Goal: Transaction & Acquisition: Book appointment/travel/reservation

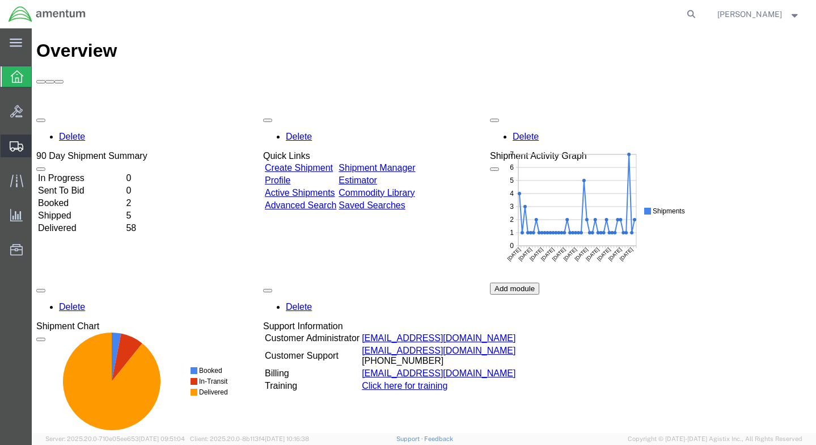
click at [0, 0] on span "Create Shipment" at bounding box center [0, 0] width 0 height 0
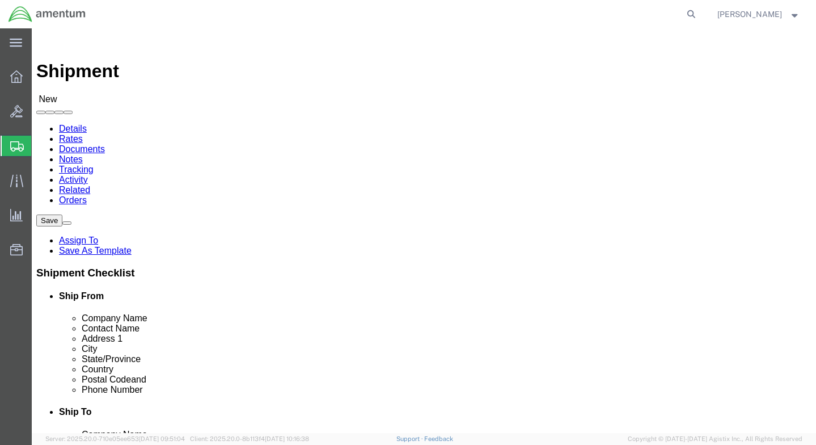
select select
click input "text"
type input "Amentum"
type input "[PERSON_NAME]"
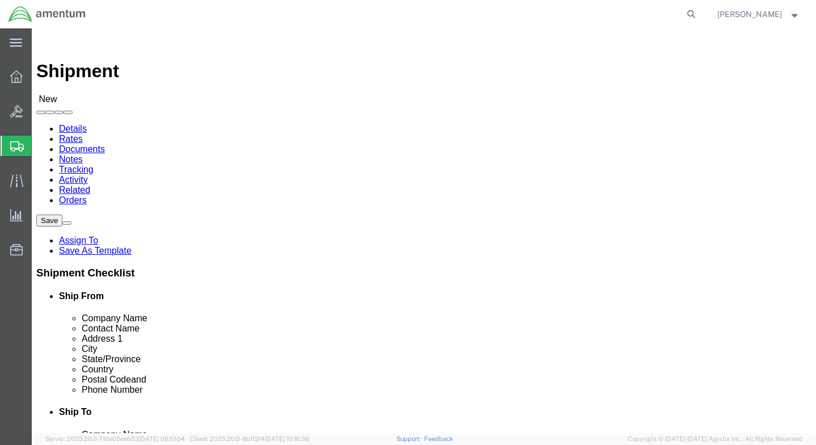
type input "100 Minuteman Pkwy"
type input "Frankfort"
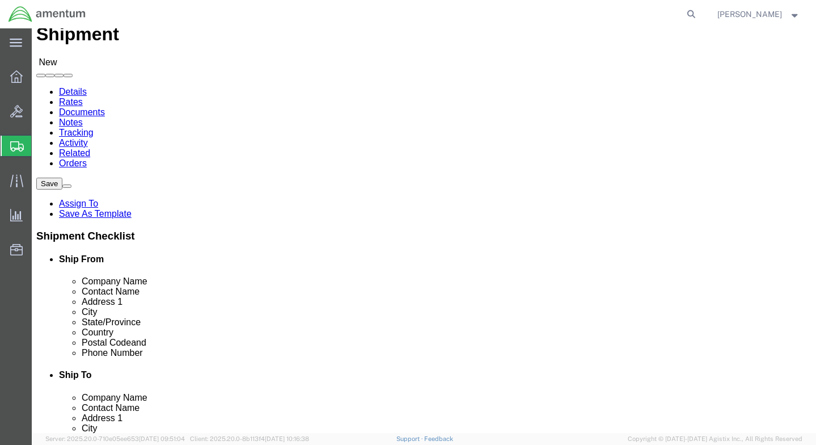
scroll to position [57, 0]
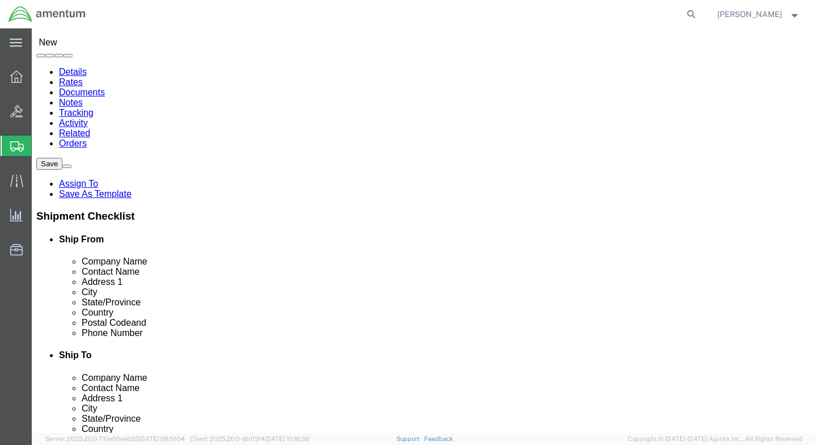
click input "text"
type input "40601"
click input "text"
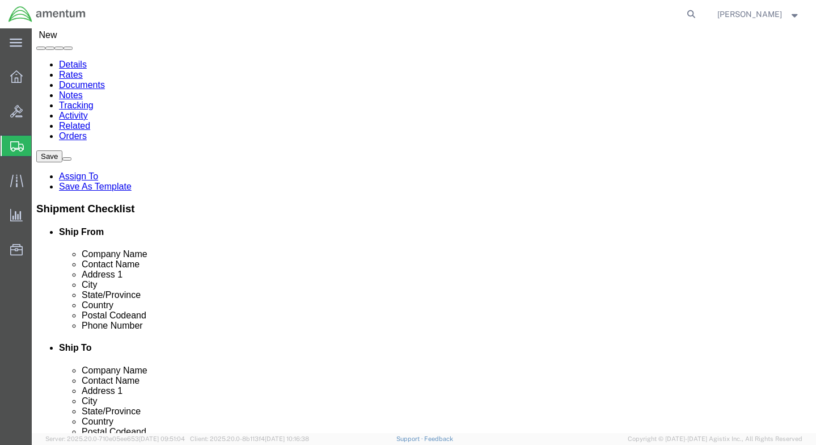
scroll to position [0, 0]
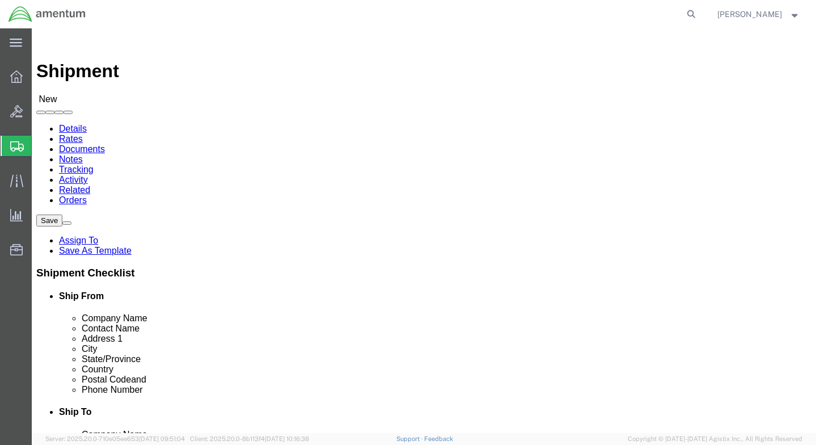
type input "[PHONE_NUMBER]"
click input "text"
type input "a"
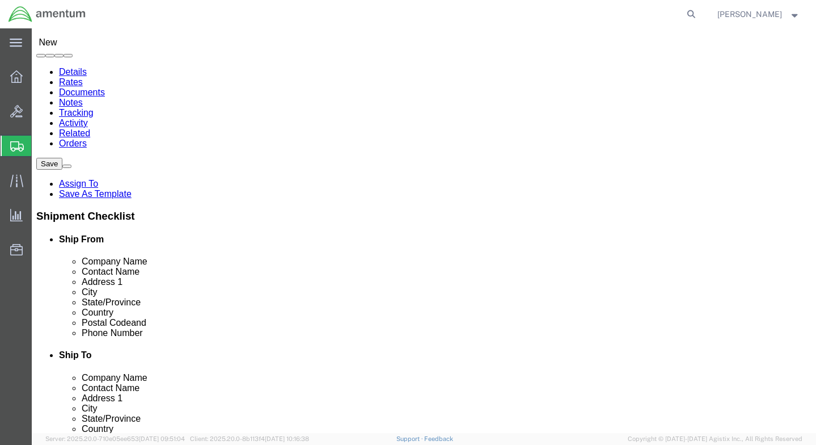
scroll to position [286, 0]
type input "Av"
click p "- Aviation Laboratories - ([PERSON_NAME]) [STREET_ADDRESS][PERSON_NAME]"
select select "LA"
type input "Aviation Laboratories"
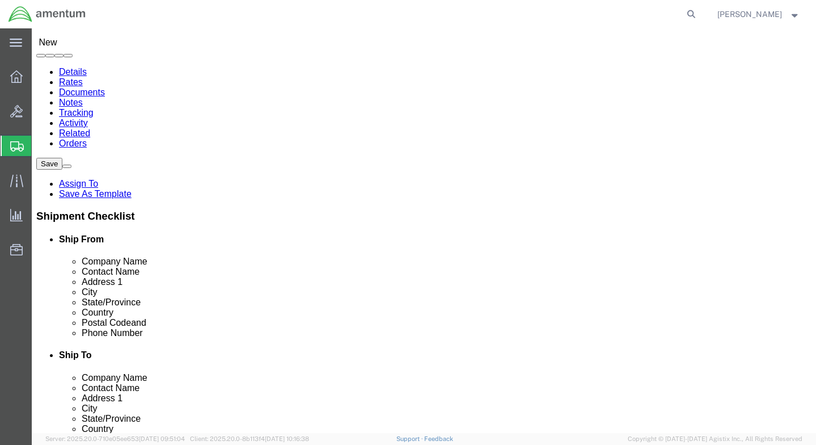
click input "text"
type input "[PHONE_NUMBER]"
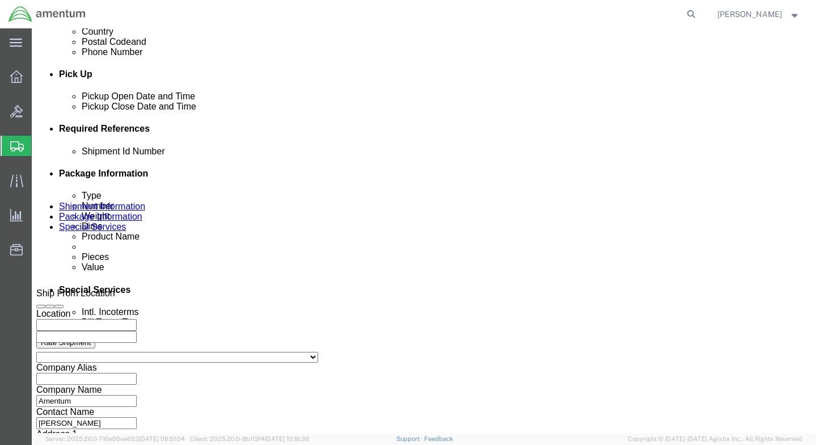
scroll to position [397, 0]
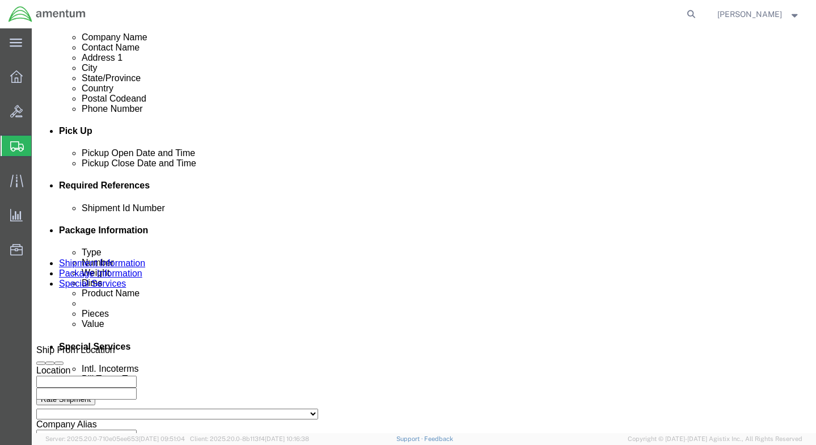
click div "[DATE] 1:00 PM"
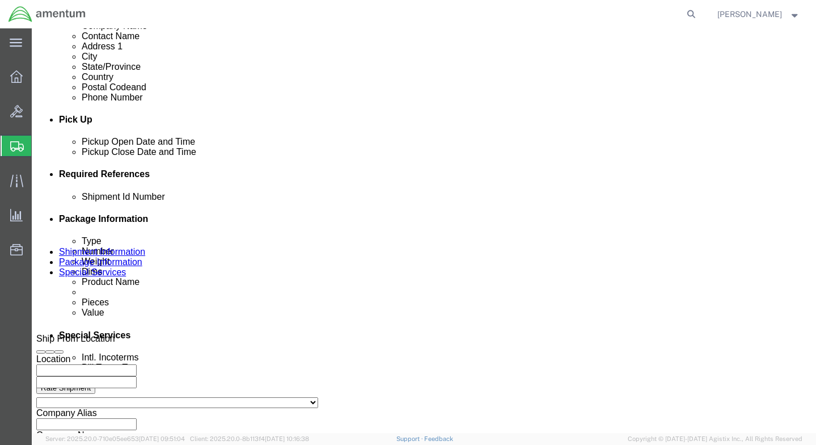
type input "4:00 PM"
click button "Apply"
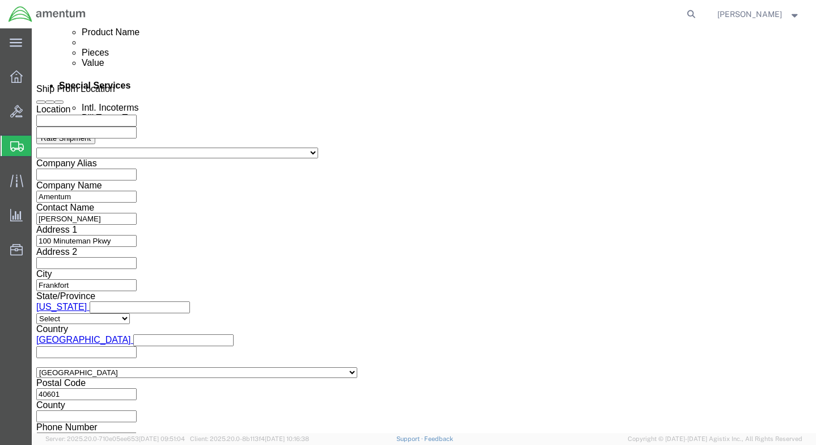
scroll to position [670, 0]
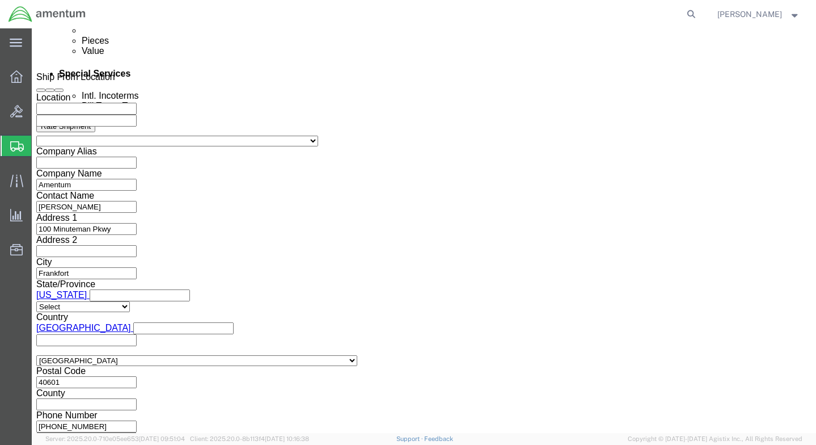
click button "Continue"
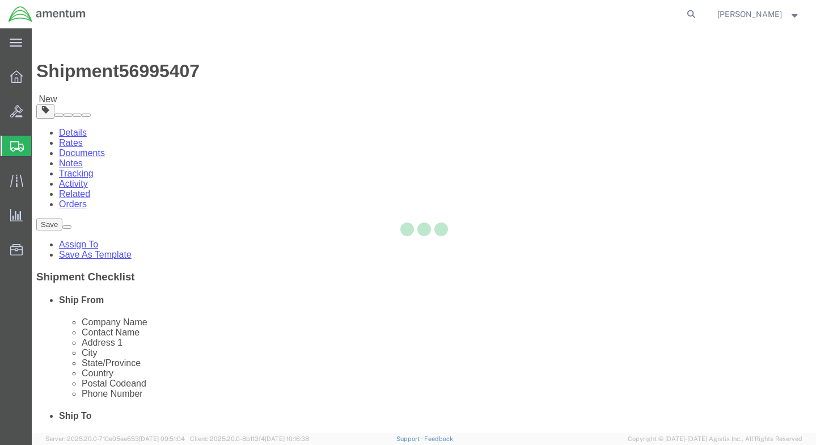
select select "CBOX"
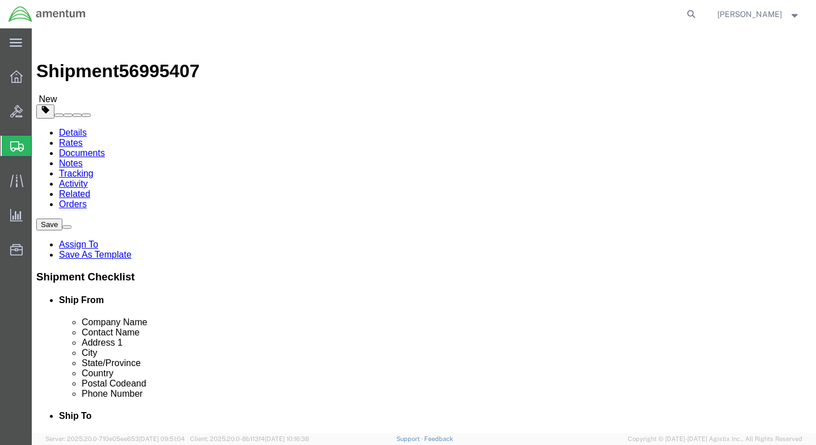
click input "text"
type input "8"
type input "5"
click input "0.00"
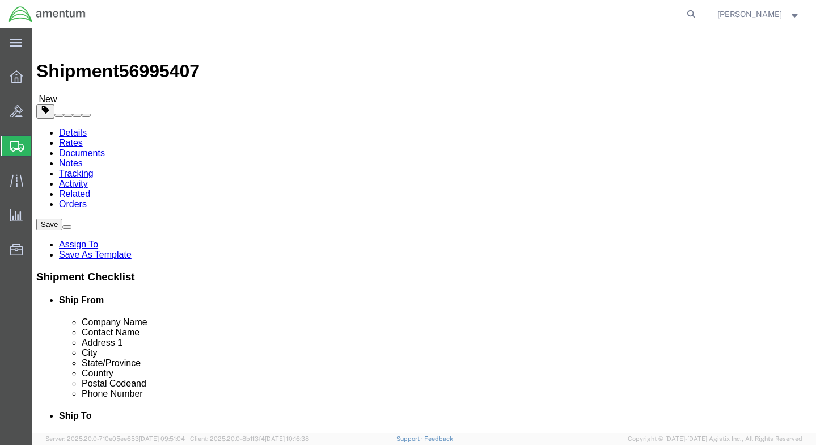
drag, startPoint x: 132, startPoint y: 284, endPoint x: 102, endPoint y: 292, distance: 31.6
click div "Package Type Select BCK Boxes Bale(s) Basket(s) Bolt(s) Bottle(s) Buckets Bulk …"
type input "2"
type input "5.0"
click div "Package Content # 1 x Package Type Select BCK Boxes Bale(s) Basket(s) Bolt(s) B…"
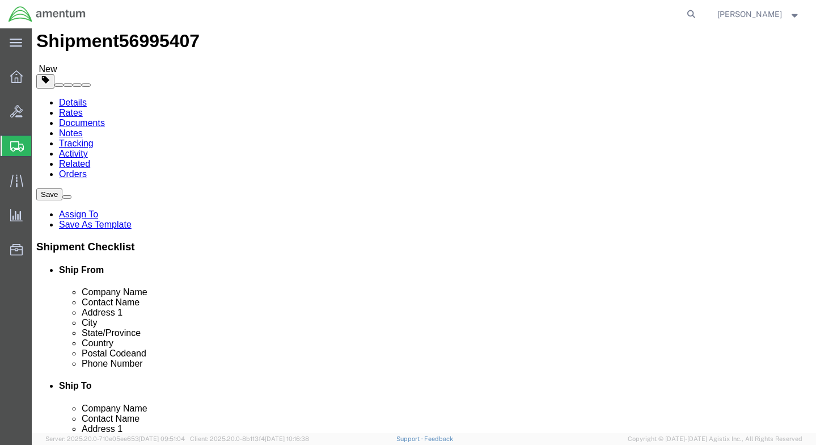
scroll to position [43, 0]
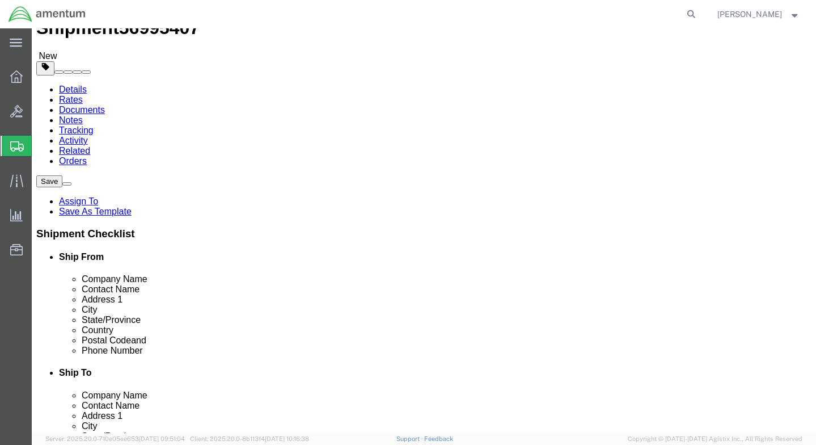
click link "Add Content"
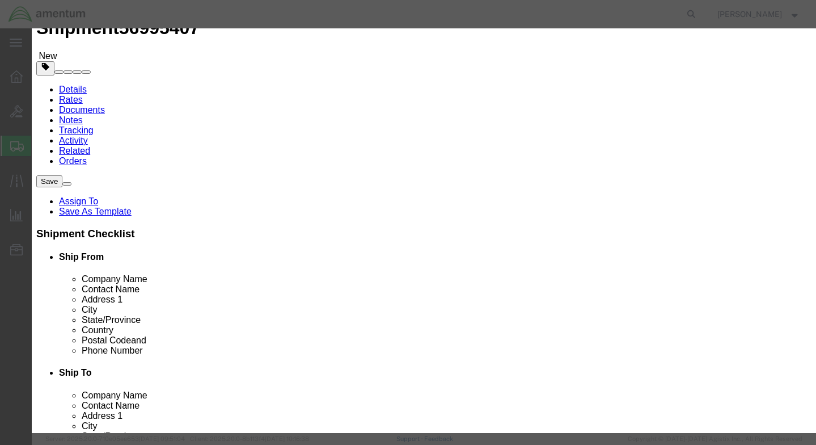
click input "text"
type input "SOAP sample"
select select "US"
drag, startPoint x: 196, startPoint y: 109, endPoint x: 189, endPoint y: 111, distance: 7.5
drag, startPoint x: 213, startPoint y: 108, endPoint x: 193, endPoint y: 109, distance: 19.3
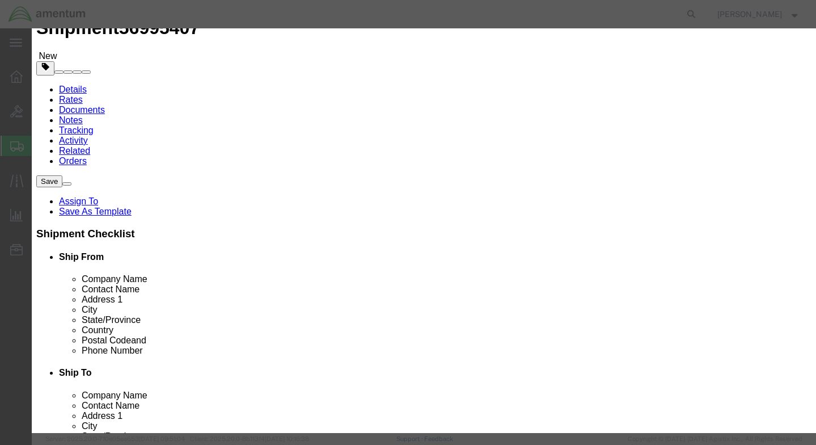
click input "0"
type input "2"
click input "text"
type input "20"
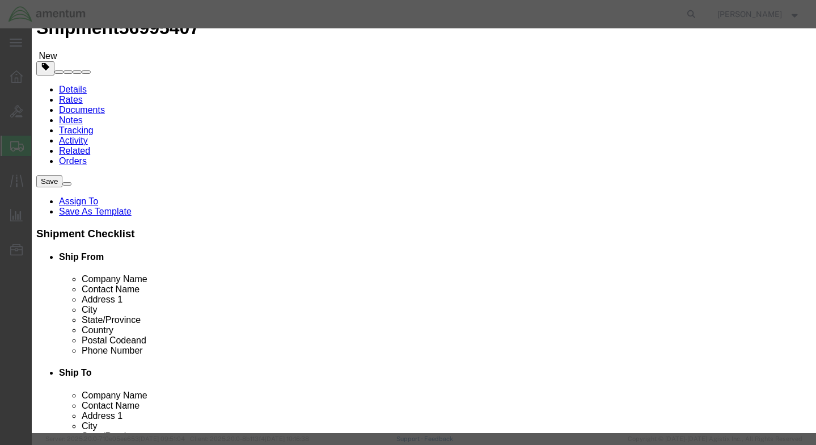
click button "Save & Close"
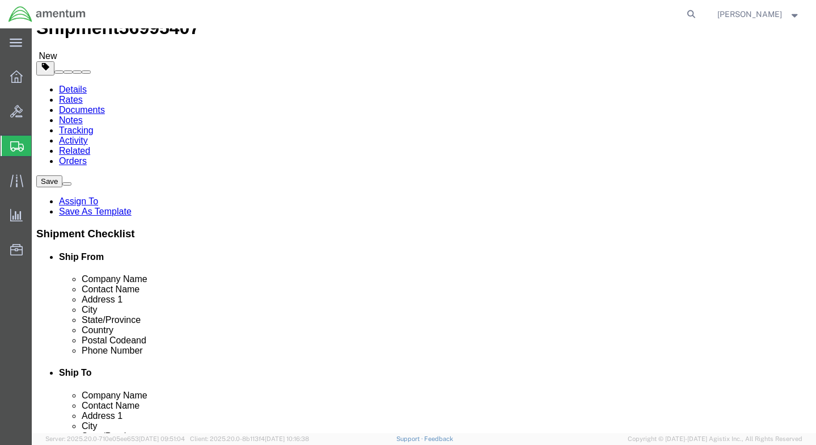
scroll to position [100, 0]
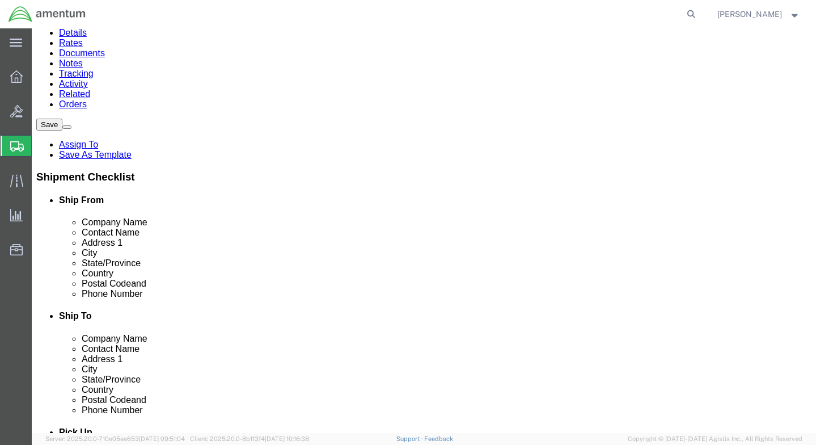
click button "Continue"
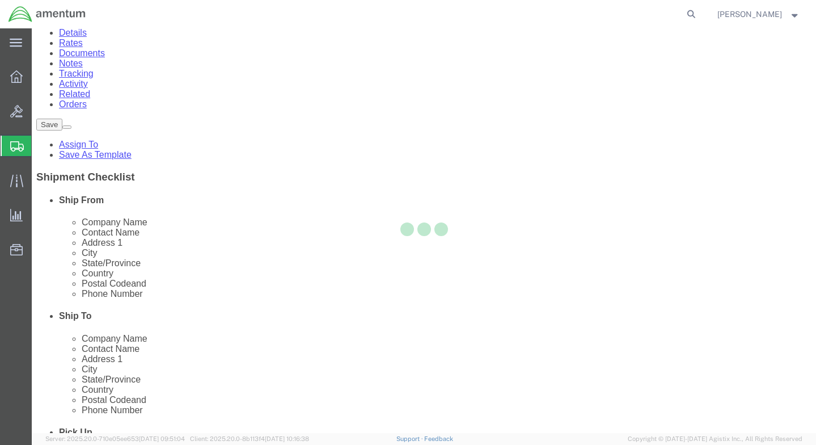
select select
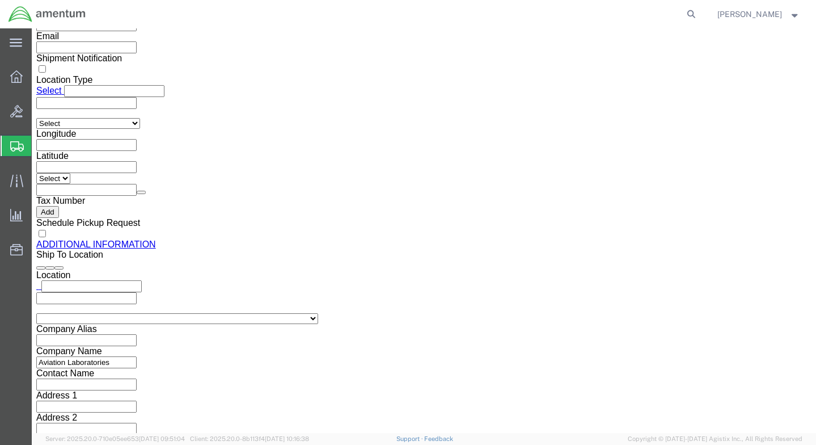
scroll to position [1179, 0]
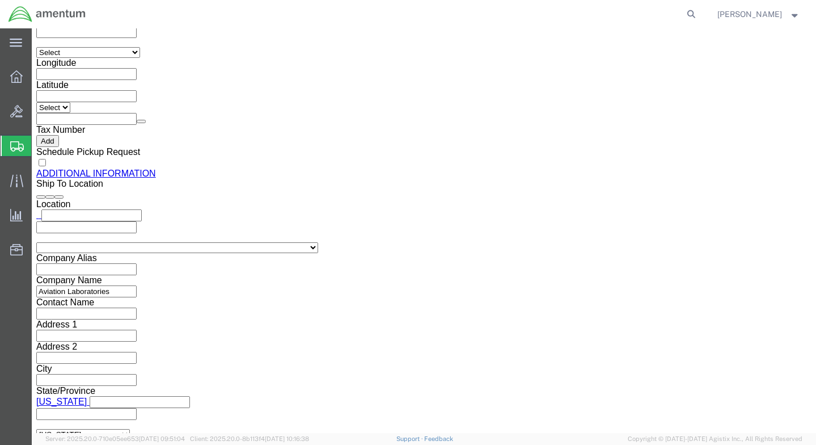
click button "Rate Shipment"
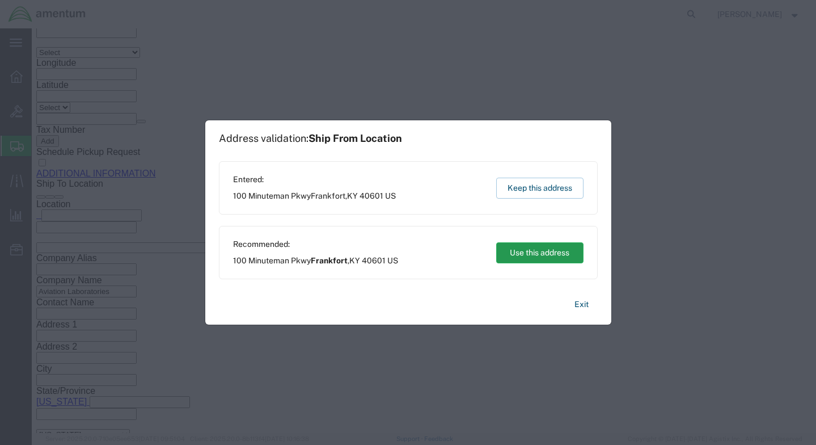
click at [535, 253] on button "Use this address" at bounding box center [539, 252] width 87 height 21
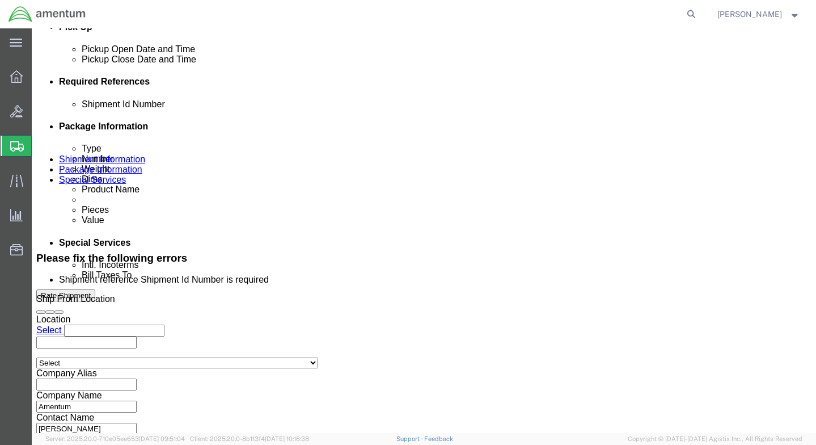
scroll to position [490, 0]
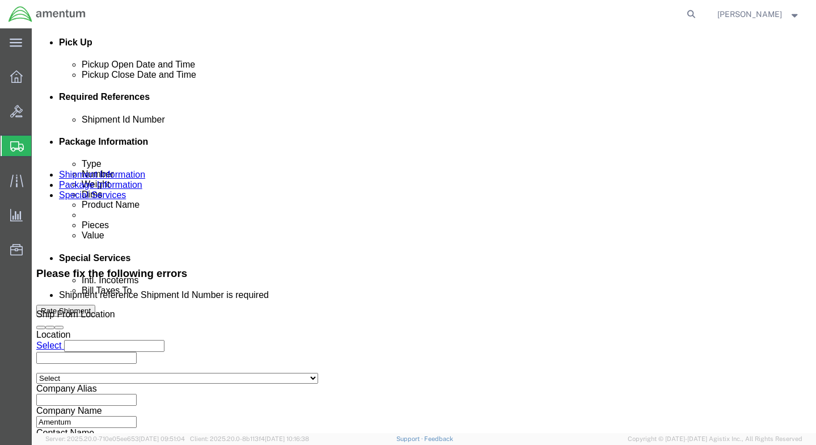
click input "text"
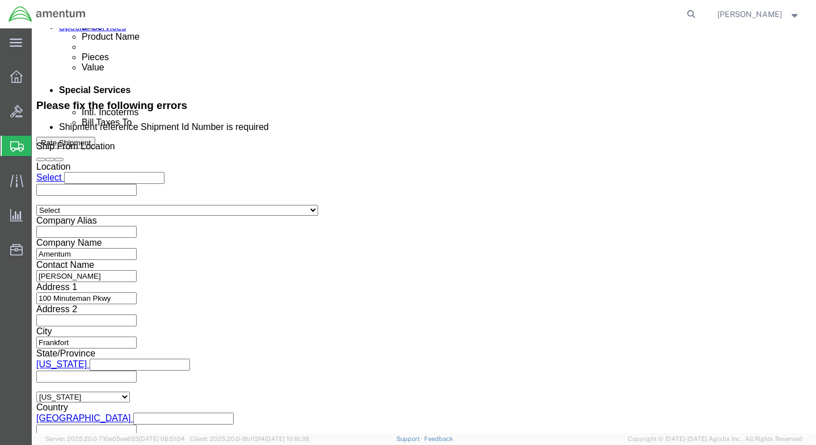
scroll to position [717, 0]
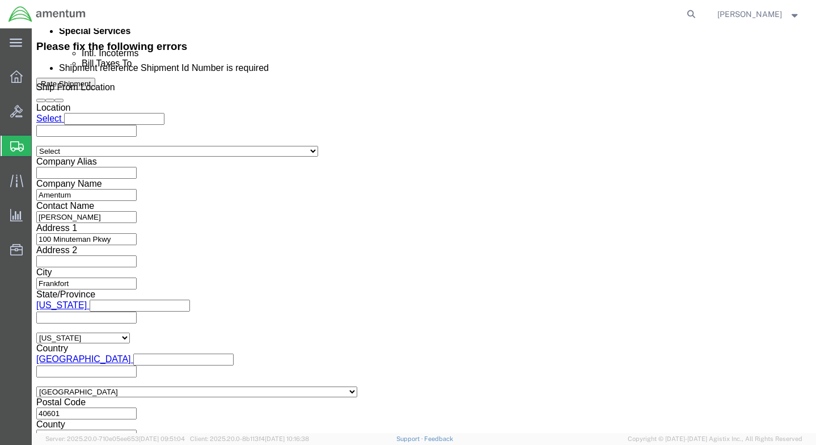
type input "TACLS011025"
click button "Rate Shipment"
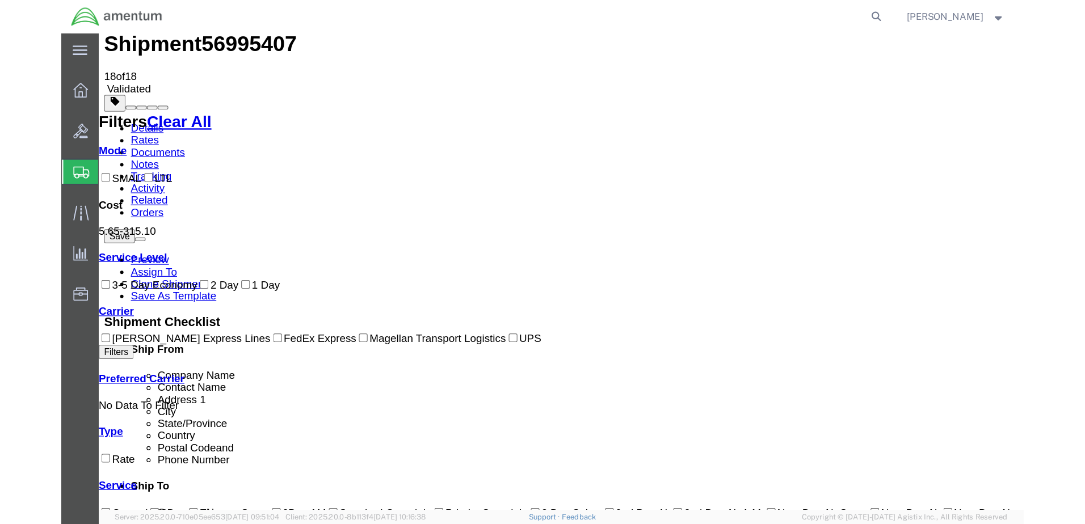
scroll to position [0, 0]
